Goal: Check status: Check status

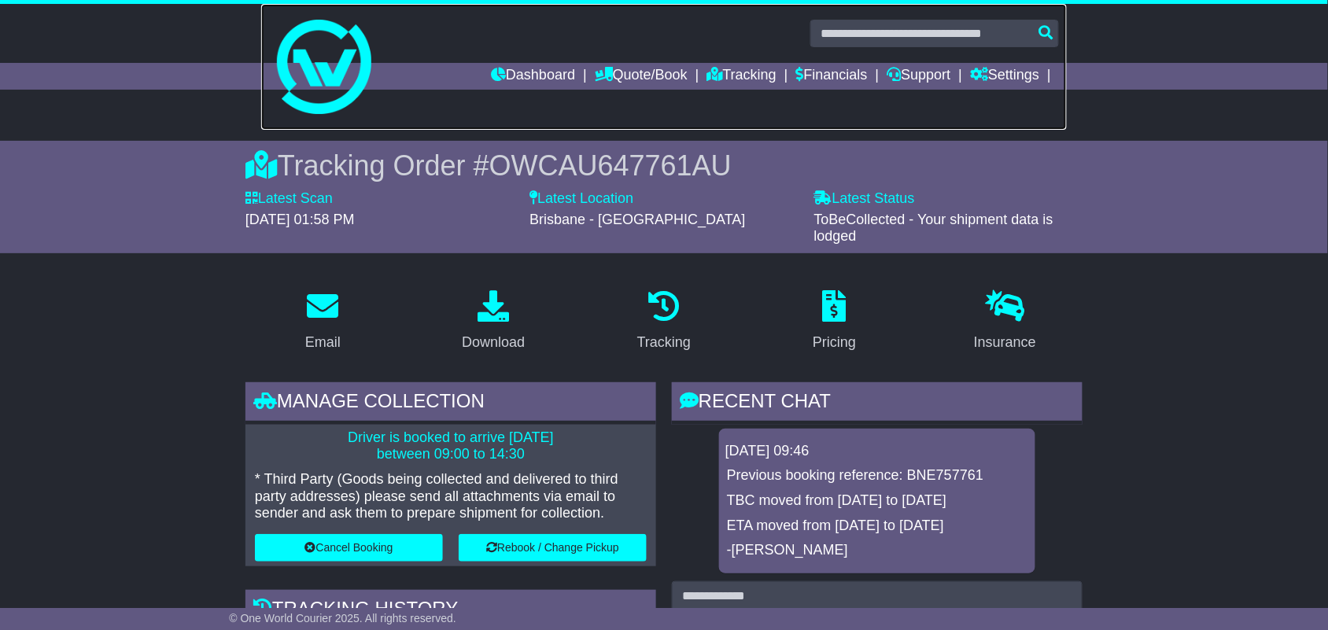
click at [713, 61] on link at bounding box center [663, 67] width 805 height 126
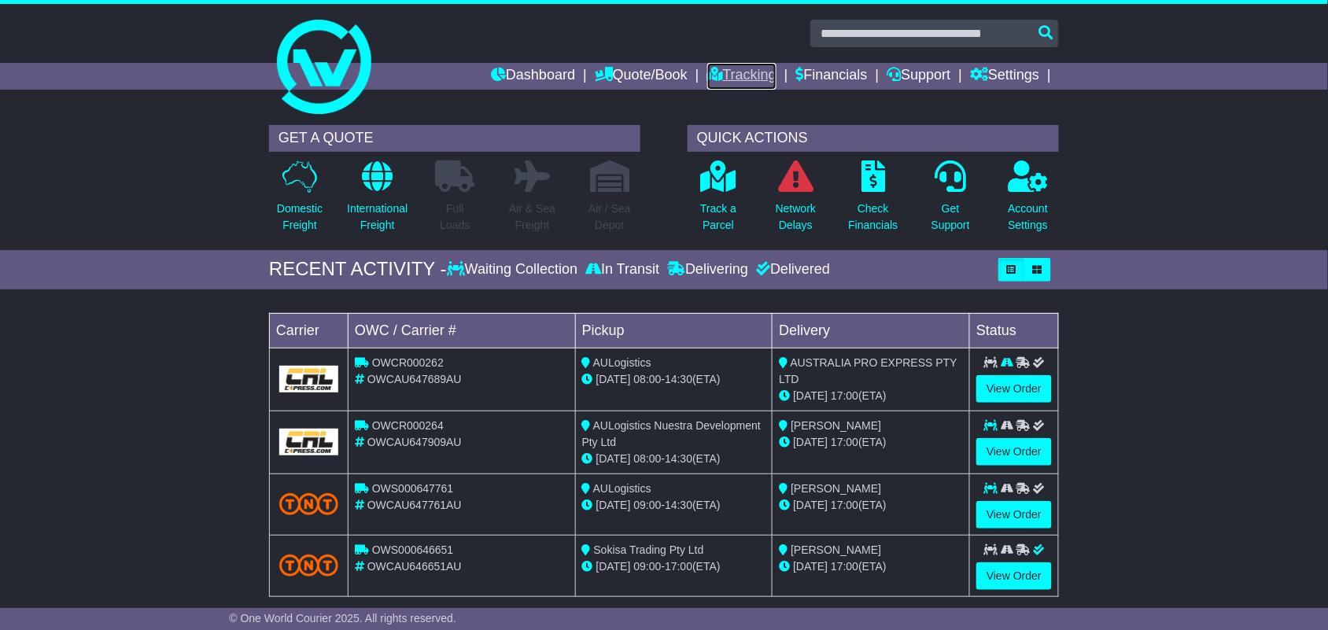
click at [733, 72] on link "Tracking" at bounding box center [741, 76] width 69 height 27
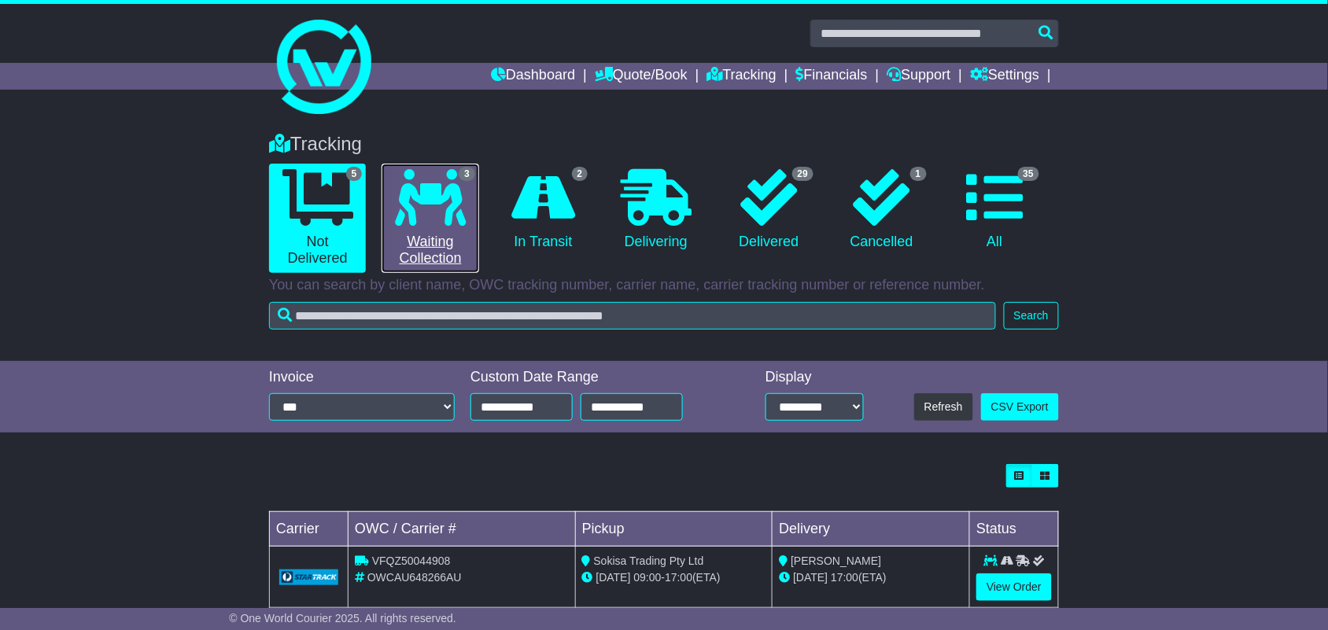
click at [462, 241] on link "3 Waiting Collection" at bounding box center [429, 218] width 97 height 109
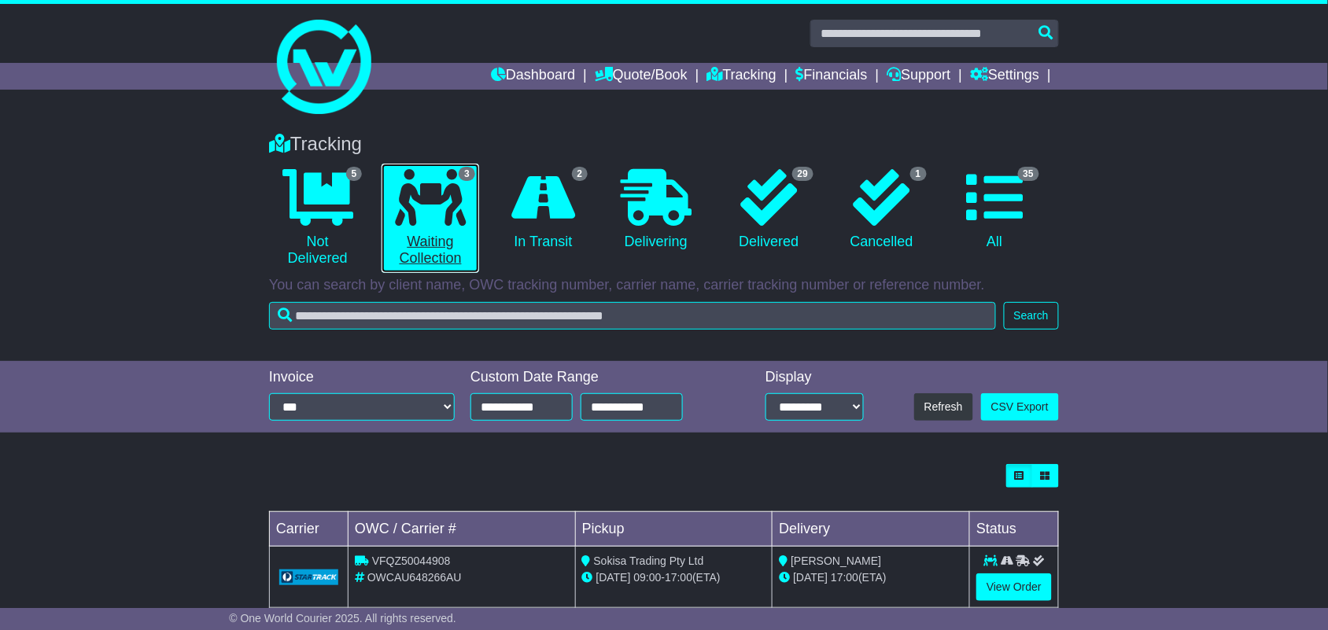
click at [446, 190] on icon at bounding box center [430, 197] width 71 height 57
click at [445, 229] on link "3 Waiting Collection" at bounding box center [429, 218] width 97 height 109
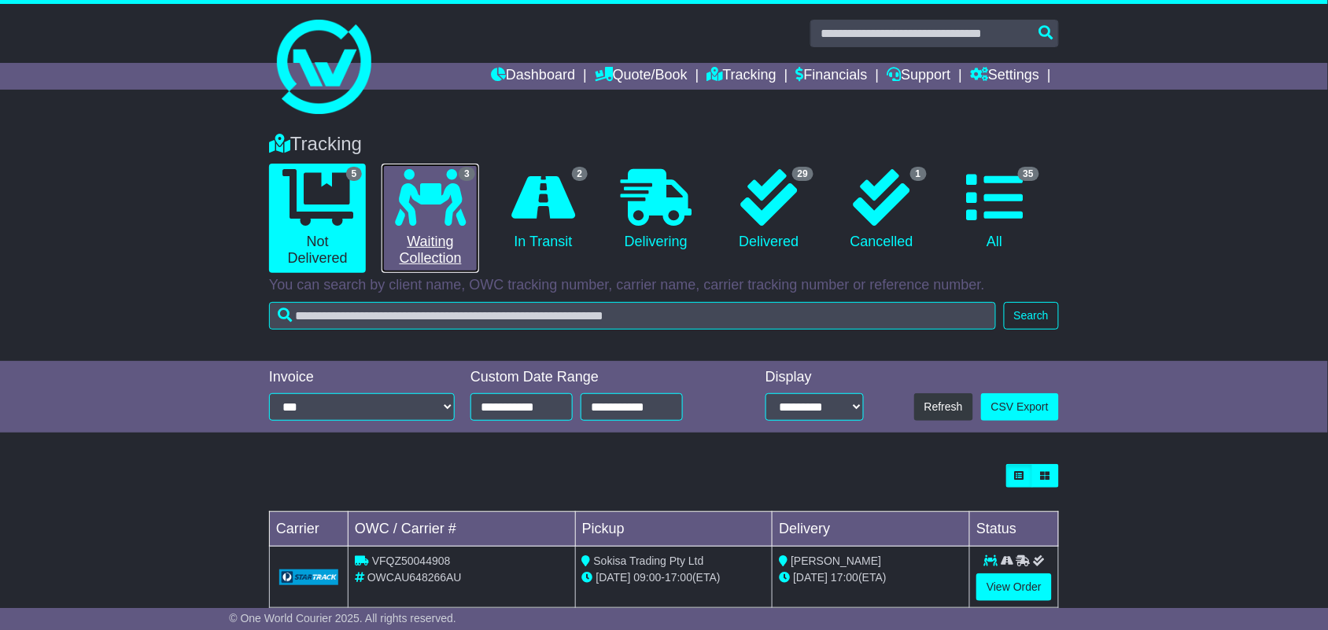
click at [411, 232] on link "3 Waiting Collection" at bounding box center [429, 218] width 97 height 109
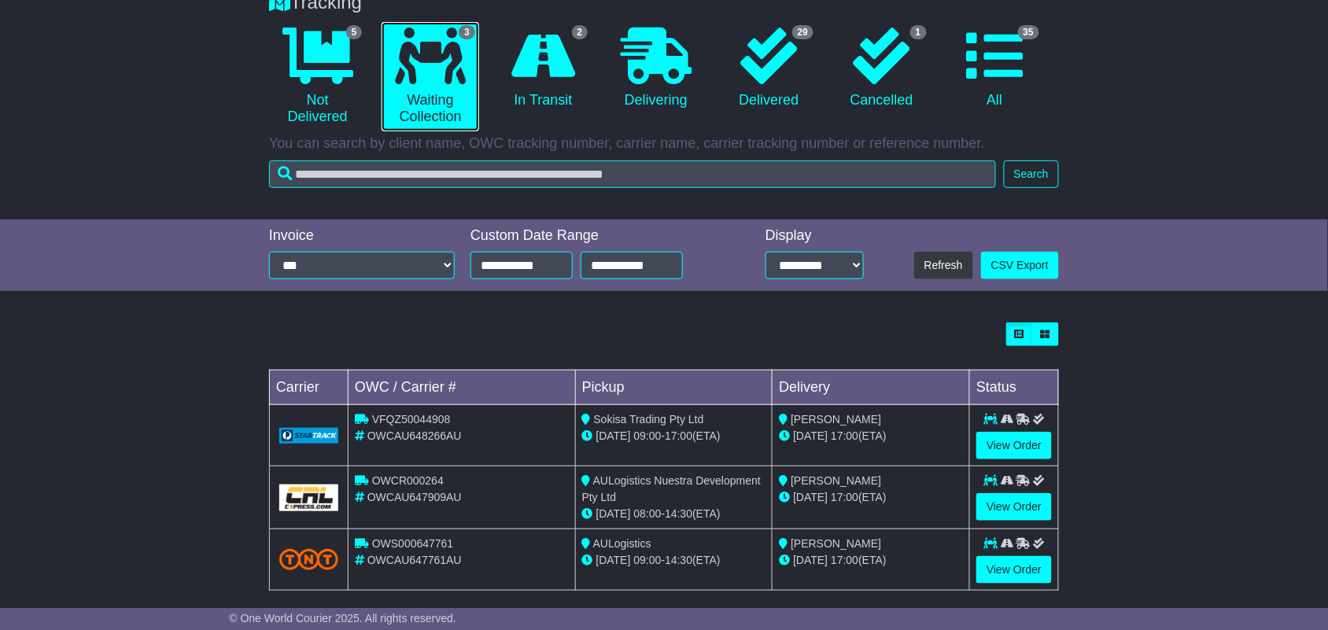
scroll to position [160, 0]
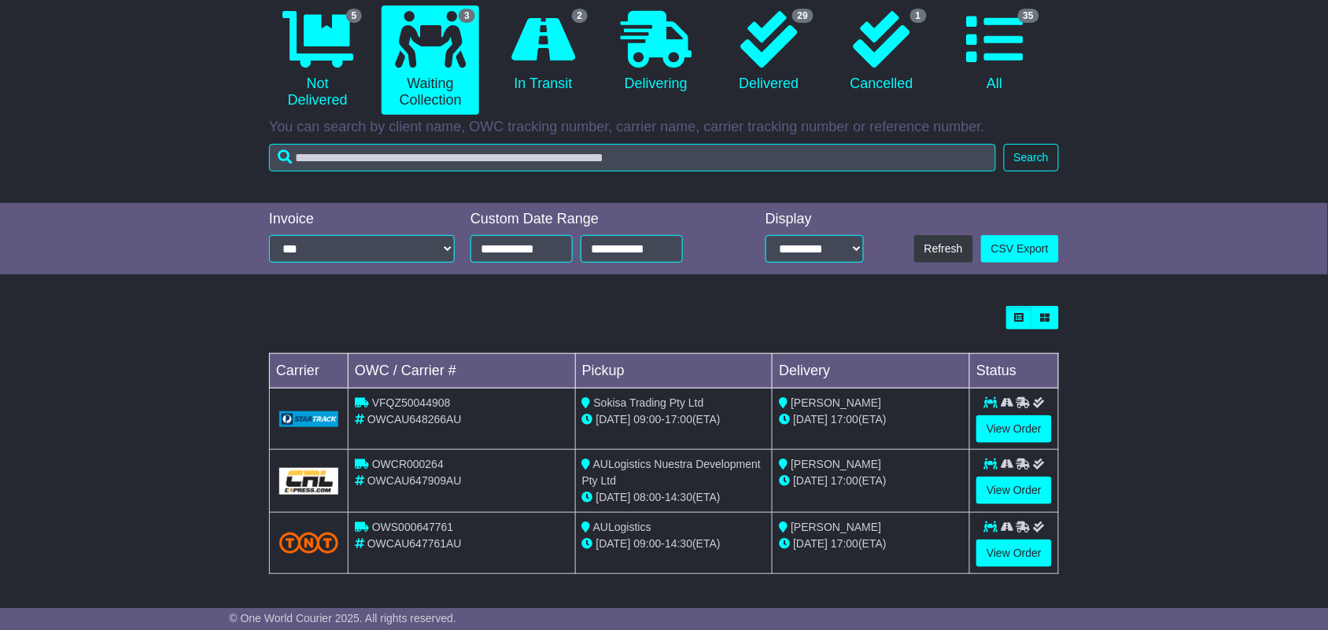
click at [418, 397] on span "VFQZ50044908" at bounding box center [411, 402] width 79 height 13
copy span "VFQZ50044908"
click at [400, 466] on span "OWCR000264" at bounding box center [408, 464] width 72 height 13
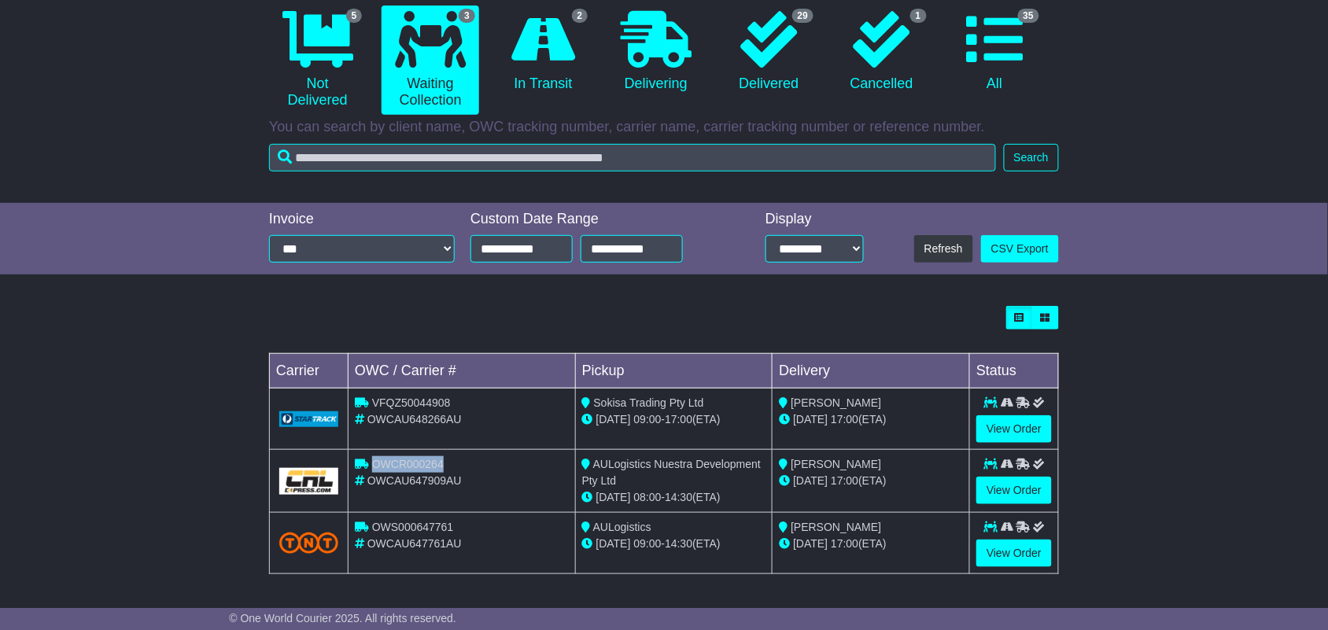
copy span "OWCR000264"
click at [414, 525] on span "OWS000647761" at bounding box center [413, 527] width 82 height 13
copy span "OWS000647761"
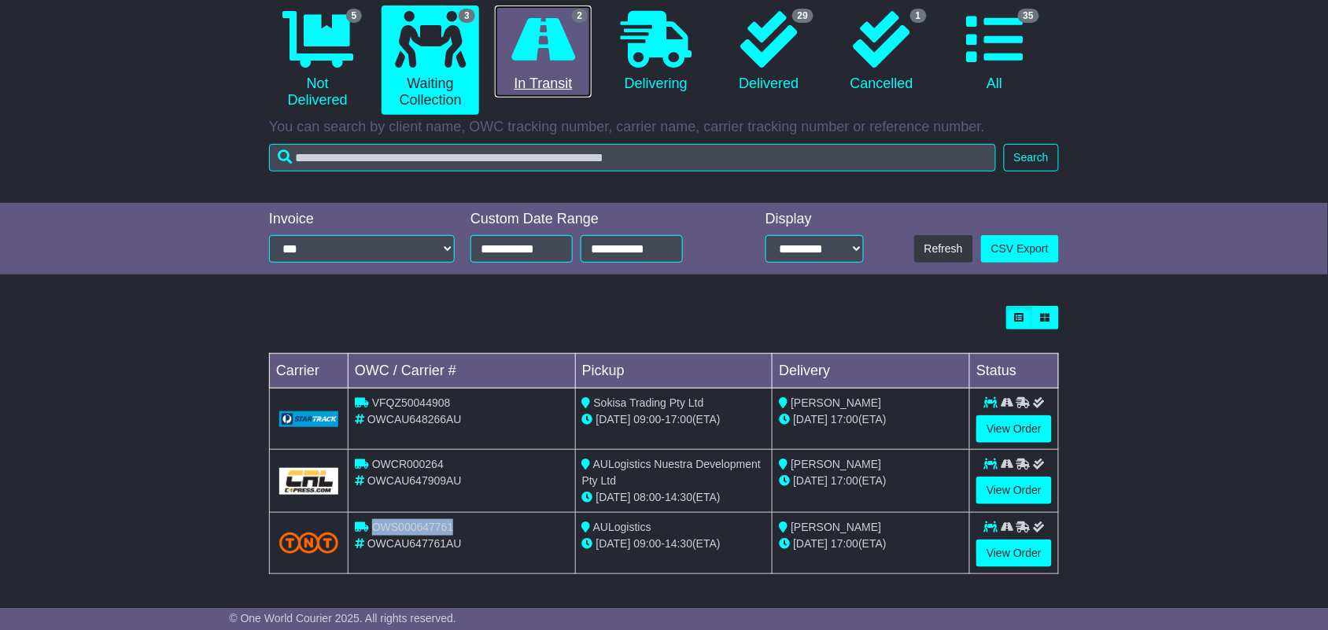
click at [518, 68] on link "2 In Transit" at bounding box center [543, 52] width 97 height 93
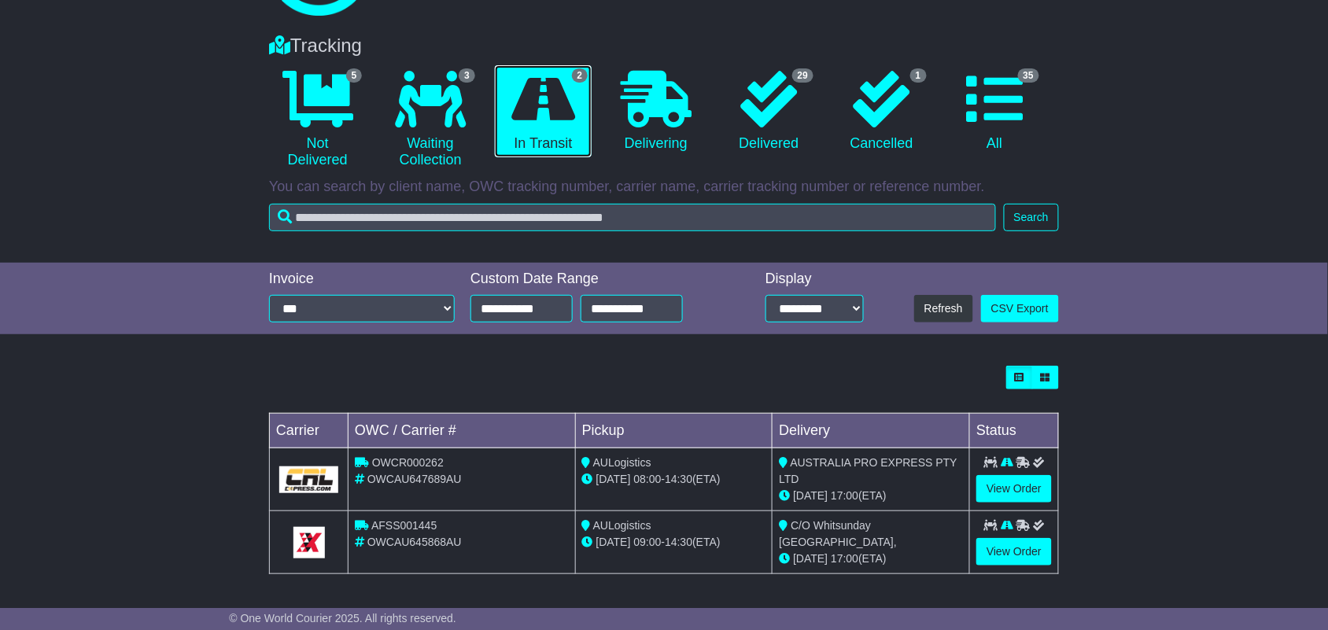
scroll to position [0, 0]
